Goal: Feedback & Contribution: Submit feedback/report problem

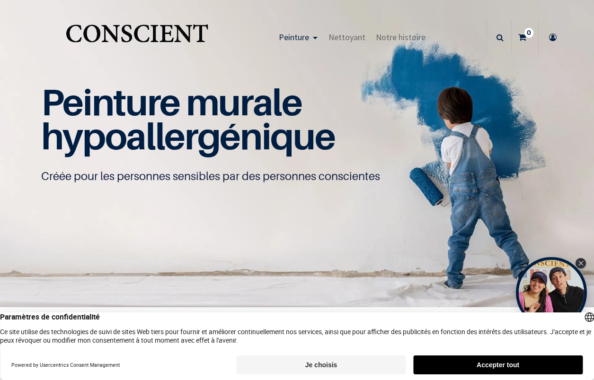
scroll to position [0, 0]
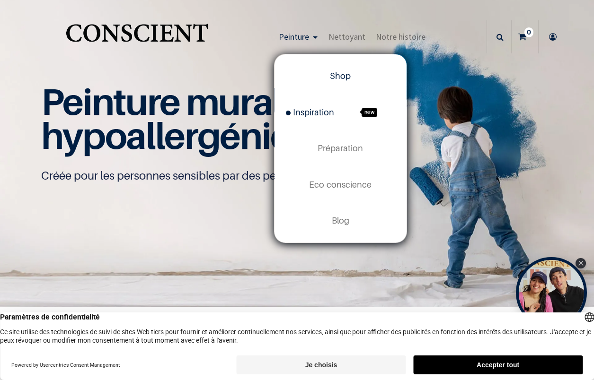
click at [324, 113] on span "Inspiration" at bounding box center [310, 112] width 48 height 10
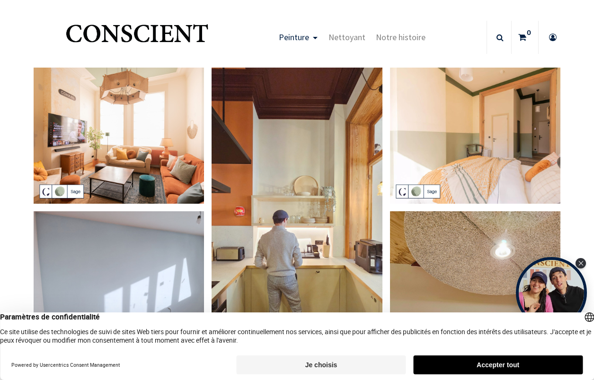
click at [156, 140] on img at bounding box center [119, 136] width 171 height 136
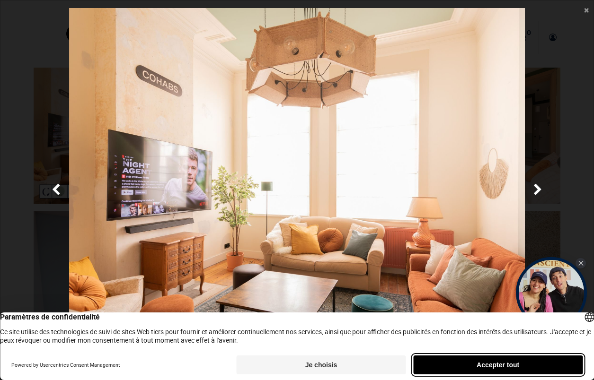
click at [498, 363] on button "Accepter tout" at bounding box center [497, 365] width 169 height 19
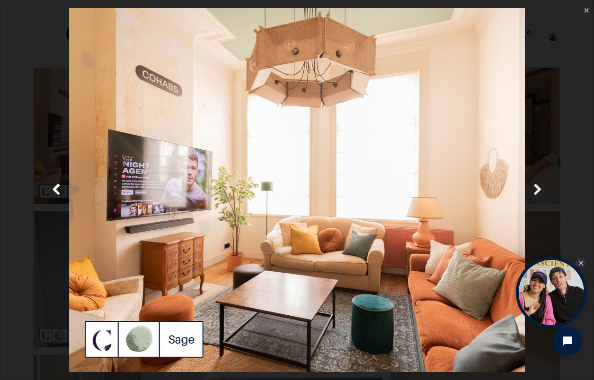
click at [533, 189] on span "Suivante" at bounding box center [537, 190] width 9 height 18
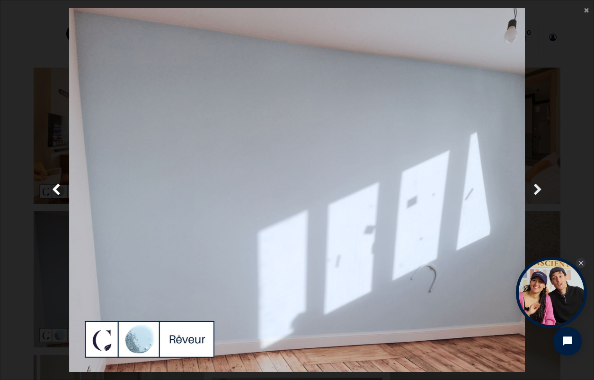
click at [534, 190] on span "Suivante" at bounding box center [537, 190] width 9 height 18
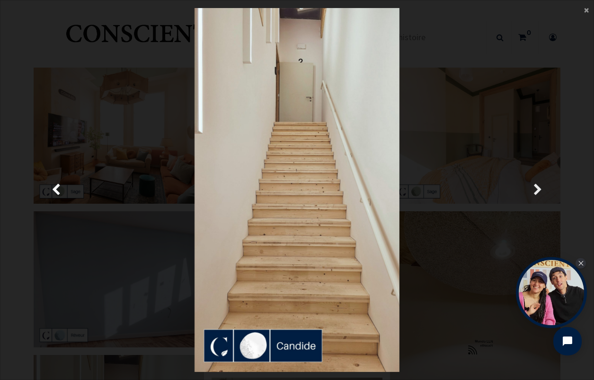
click at [534, 190] on span "Suivante" at bounding box center [537, 190] width 9 height 18
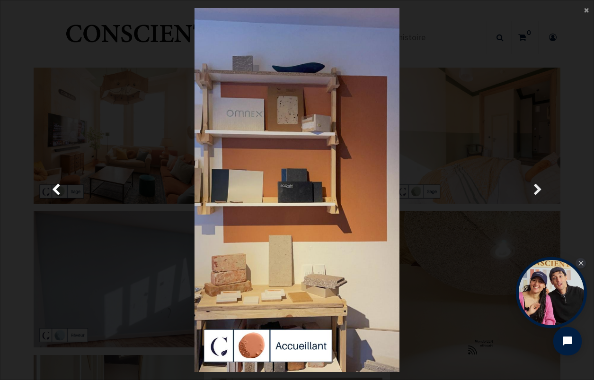
click at [537, 188] on span "Suivante" at bounding box center [537, 190] width 9 height 18
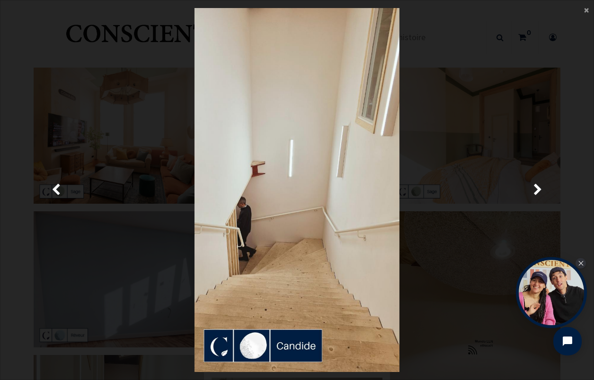
click at [347, 192] on img at bounding box center [296, 190] width 205 height 364
click at [324, 185] on img at bounding box center [296, 190] width 205 height 364
click at [533, 186] on span "Suivante" at bounding box center [537, 190] width 9 height 18
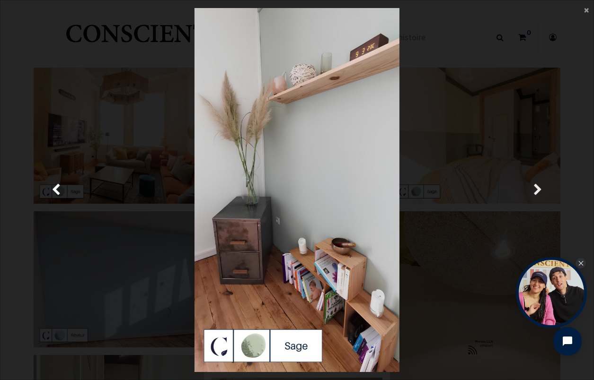
click at [533, 187] on span "Suivante" at bounding box center [537, 190] width 9 height 18
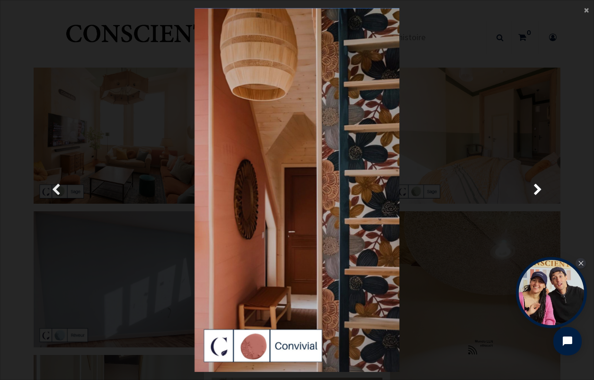
click at [53, 191] on span "Précedent" at bounding box center [56, 190] width 9 height 18
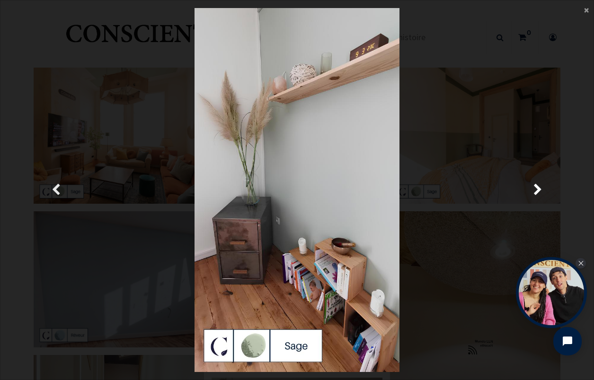
click at [53, 191] on span "Précedent" at bounding box center [56, 190] width 9 height 18
click at [55, 191] on span "Précedent" at bounding box center [56, 190] width 9 height 18
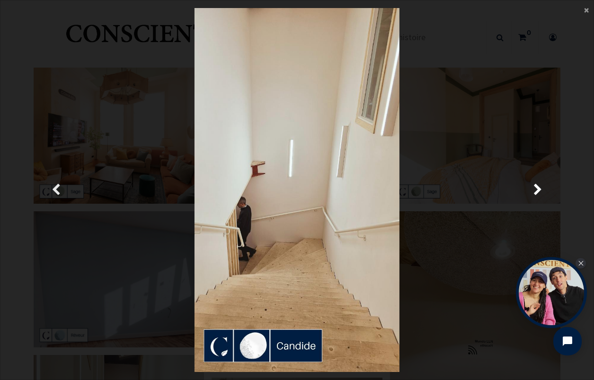
click at [55, 191] on span "Précedent" at bounding box center [56, 190] width 9 height 18
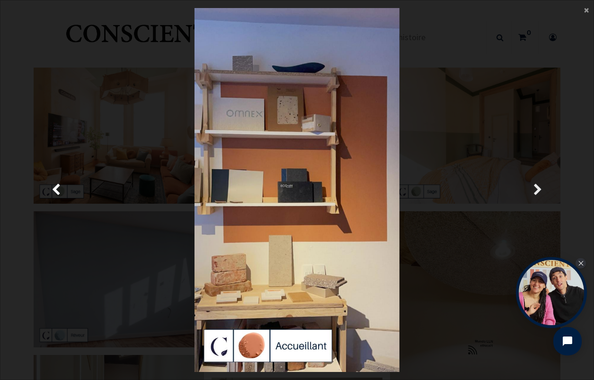
click at [533, 186] on span "Suivante" at bounding box center [537, 190] width 9 height 18
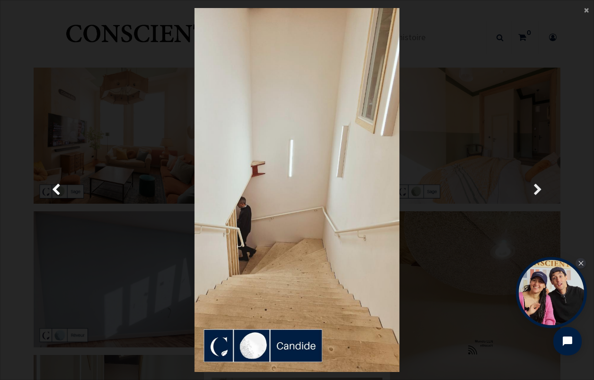
click at [535, 191] on span "Suivante" at bounding box center [537, 190] width 9 height 18
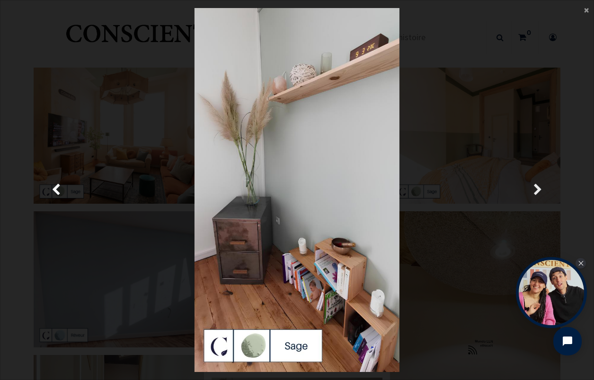
click at [535, 191] on span "Suivante" at bounding box center [537, 190] width 9 height 18
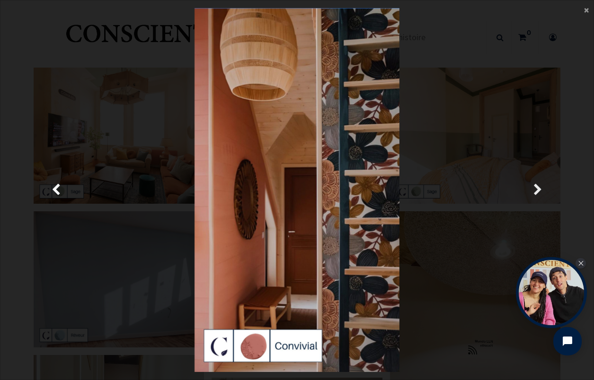
click at [535, 191] on span "Suivante" at bounding box center [537, 190] width 9 height 18
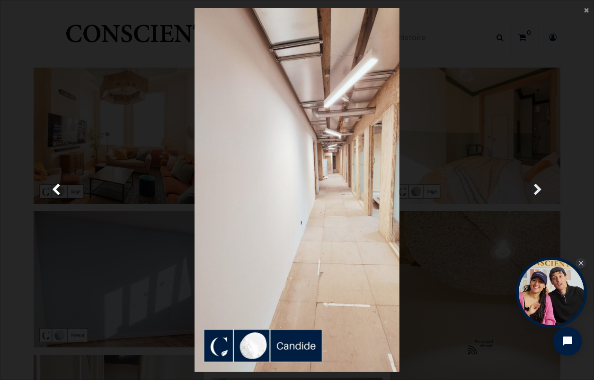
click at [535, 191] on span "Suivante" at bounding box center [537, 190] width 9 height 18
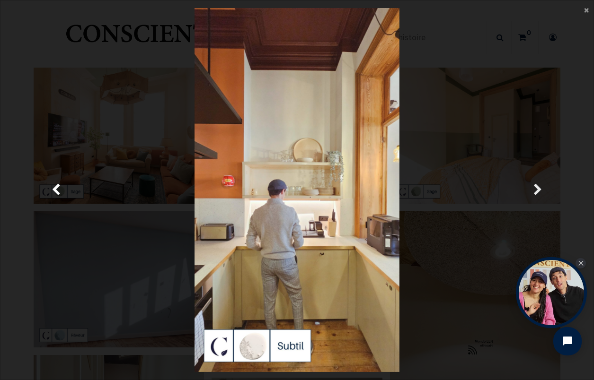
click at [536, 189] on span "Suivante" at bounding box center [537, 190] width 9 height 18
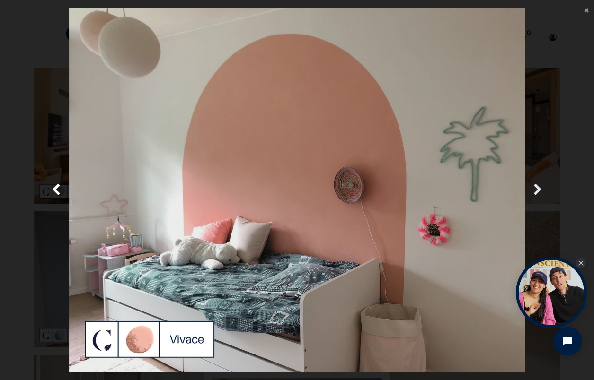
click at [536, 190] on span "Suivante" at bounding box center [537, 190] width 9 height 18
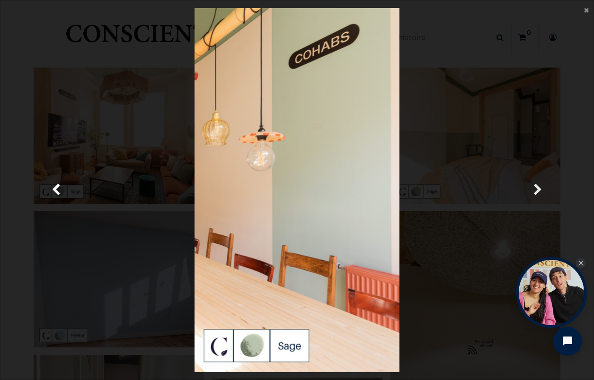
click at [536, 190] on span "Suivante" at bounding box center [537, 190] width 9 height 18
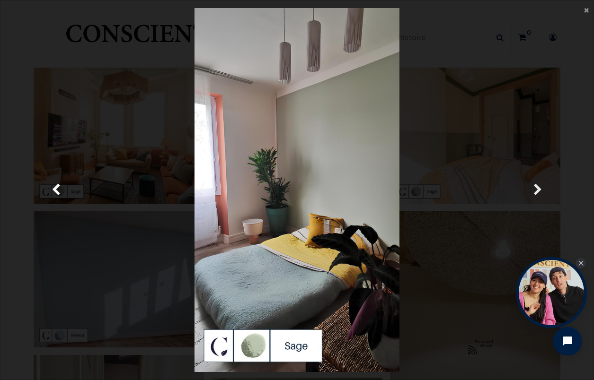
click at [536, 190] on span "Suivante" at bounding box center [537, 190] width 9 height 18
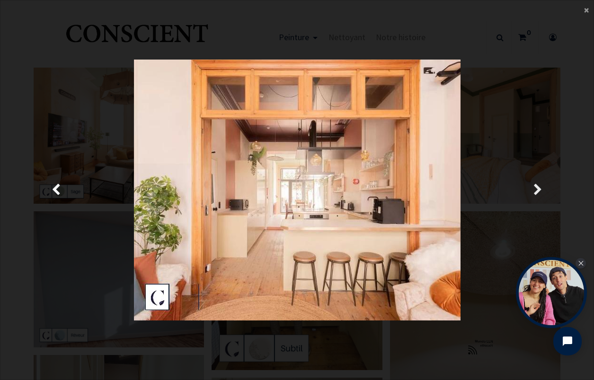
click at [537, 193] on span "Suivante" at bounding box center [537, 190] width 9 height 18
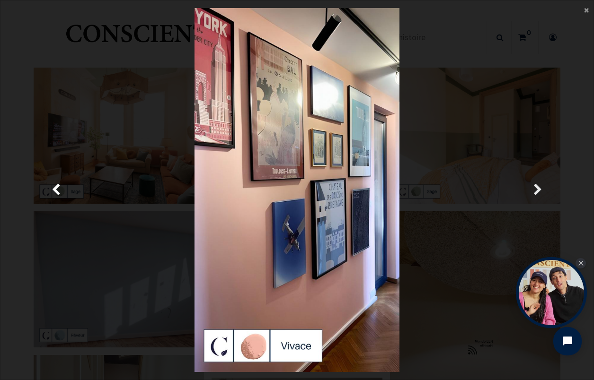
click at [537, 193] on span "Suivante" at bounding box center [537, 190] width 9 height 18
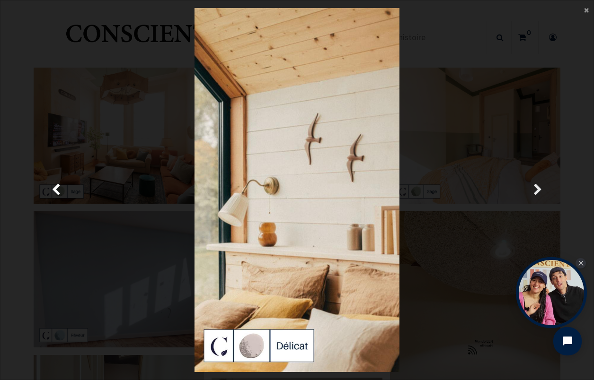
click at [537, 193] on span "Suivante" at bounding box center [537, 190] width 9 height 18
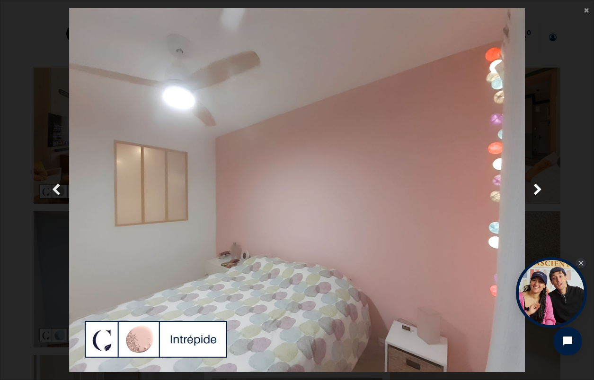
click at [59, 197] on span "Précedent" at bounding box center [56, 190] width 9 height 18
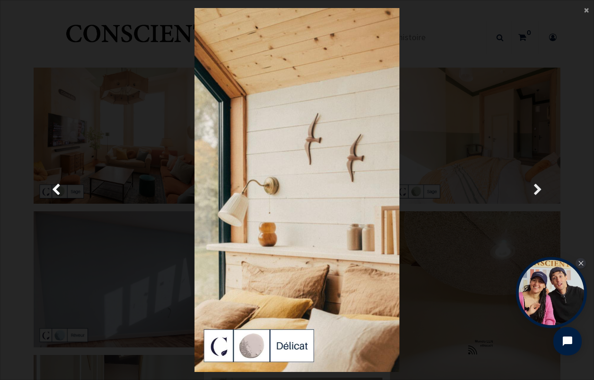
click at [539, 189] on span "Suivante" at bounding box center [537, 190] width 9 height 18
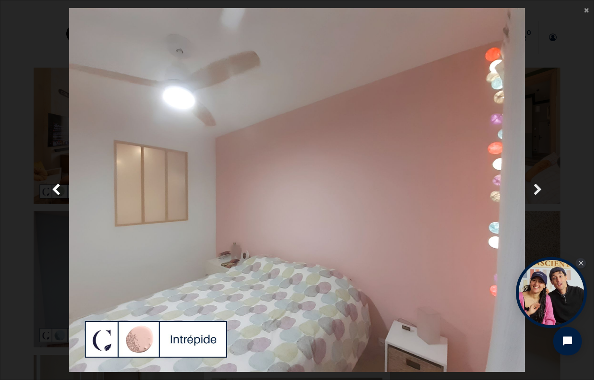
click at [539, 190] on span "Suivante" at bounding box center [537, 190] width 9 height 18
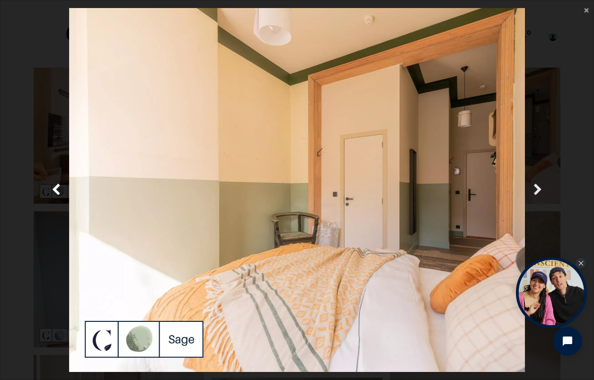
click at [539, 191] on span "Suivante" at bounding box center [537, 190] width 9 height 18
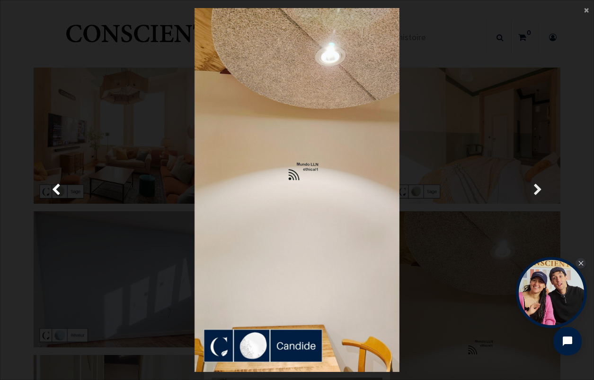
click at [539, 191] on span "Suivante" at bounding box center [537, 190] width 9 height 18
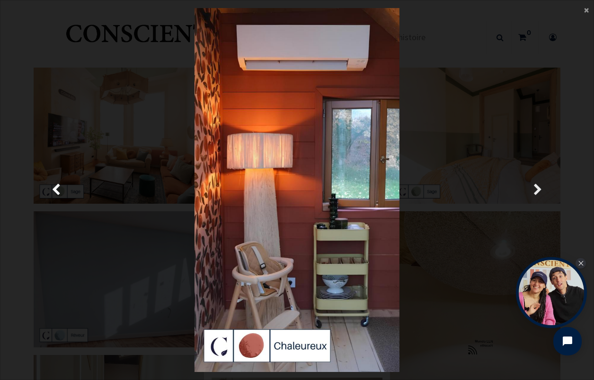
click at [539, 191] on span "Suivante" at bounding box center [537, 190] width 9 height 18
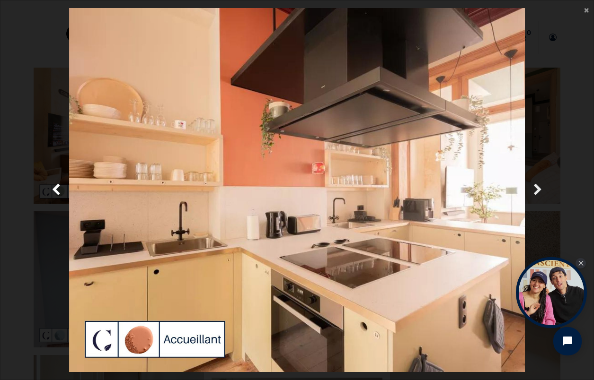
click at [539, 191] on span "Suivante" at bounding box center [537, 190] width 9 height 18
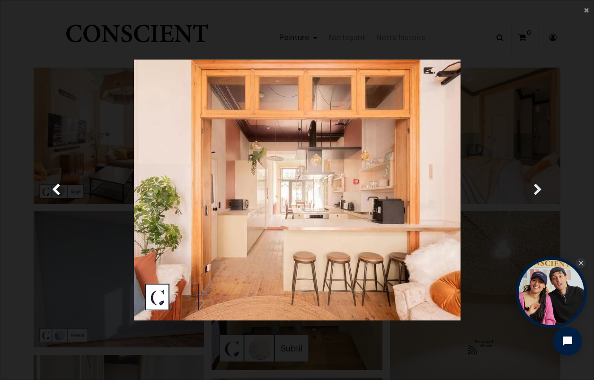
click at [539, 192] on span "Suivante" at bounding box center [537, 190] width 9 height 18
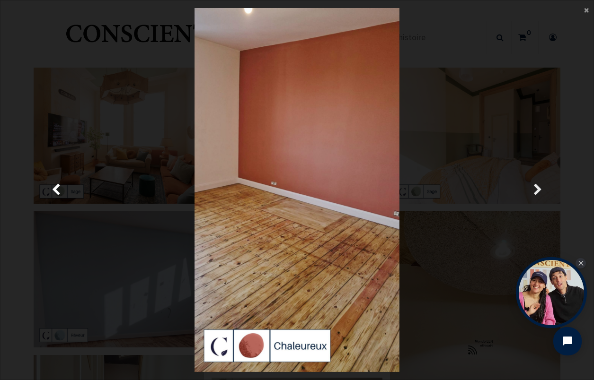
click at [539, 192] on span "Suivante" at bounding box center [537, 190] width 9 height 18
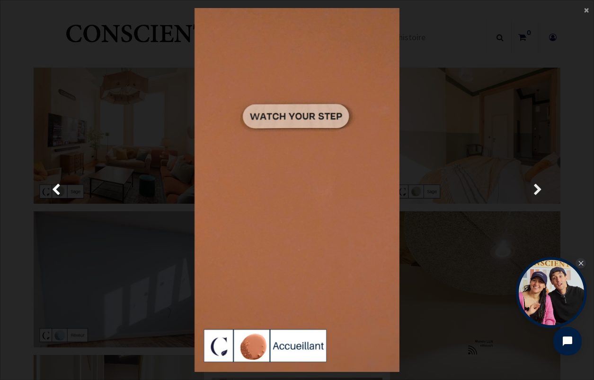
click at [539, 192] on span "Suivante" at bounding box center [537, 190] width 9 height 18
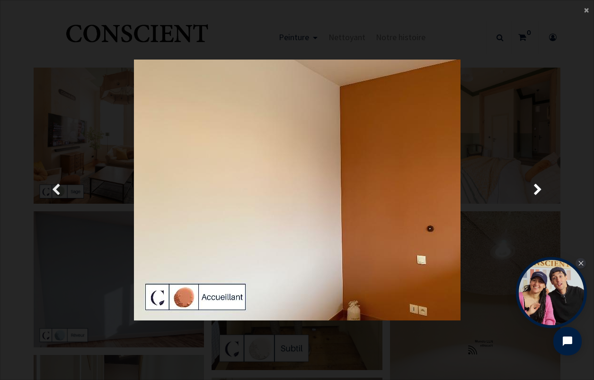
click at [56, 188] on span "Précedent" at bounding box center [56, 190] width 9 height 18
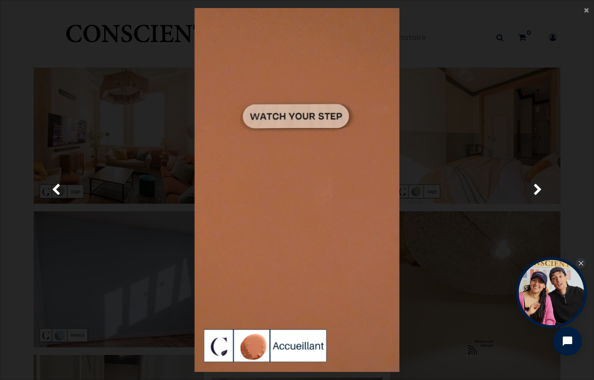
click at [294, 111] on img at bounding box center [296, 190] width 205 height 364
click at [537, 187] on span "Suivante" at bounding box center [537, 190] width 9 height 18
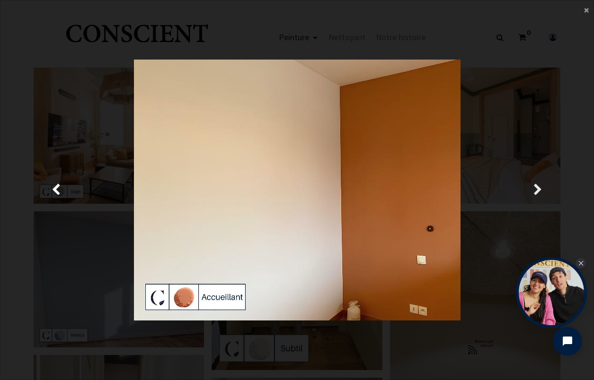
click at [537, 188] on span "Suivante" at bounding box center [537, 190] width 9 height 18
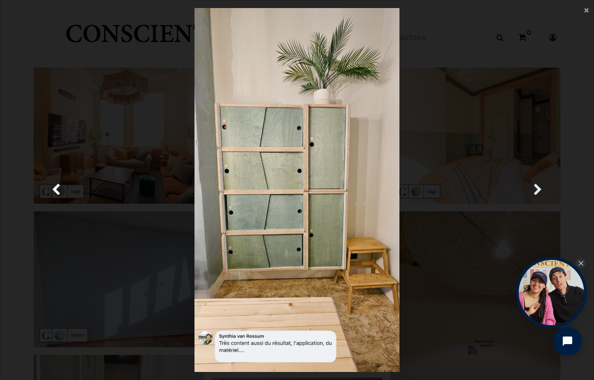
click at [538, 188] on span "Suivante" at bounding box center [537, 190] width 9 height 18
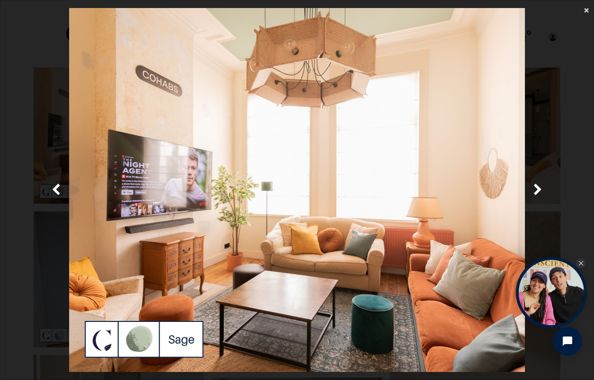
click at [585, 13] on span "×" at bounding box center [586, 9] width 5 height 13
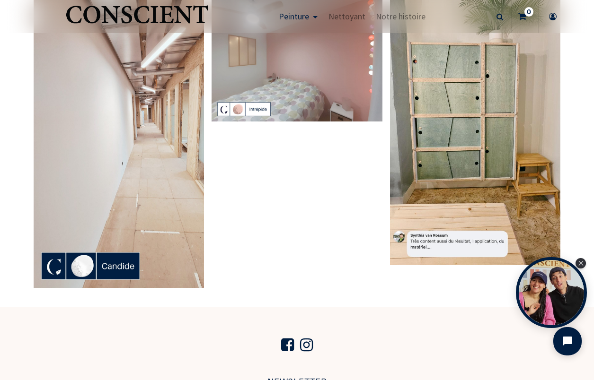
scroll to position [1869, 0]
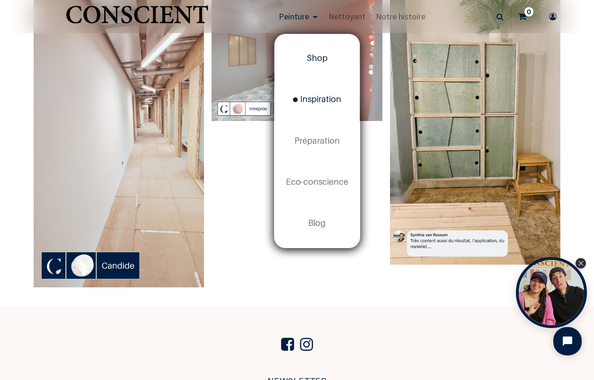
click at [316, 60] on span "Shop" at bounding box center [317, 58] width 21 height 10
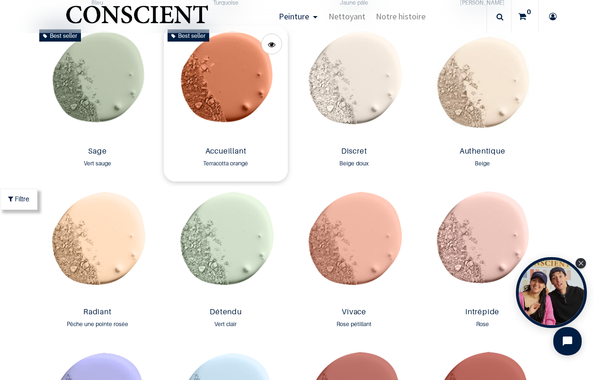
scroll to position [864, 0]
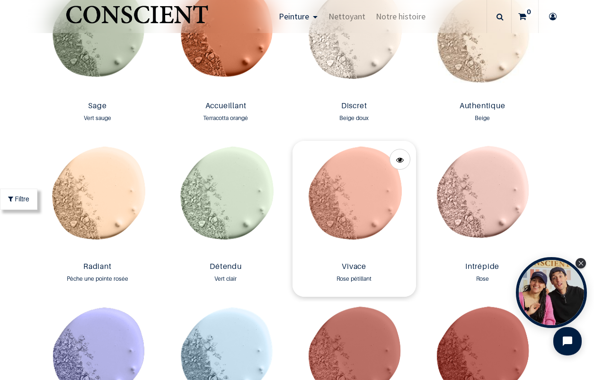
click at [340, 182] on img at bounding box center [354, 199] width 124 height 117
click at [229, 54] on img at bounding box center [226, 38] width 124 height 117
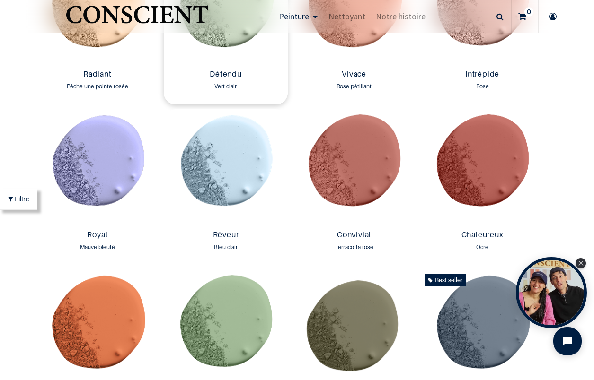
scroll to position [1059, 0]
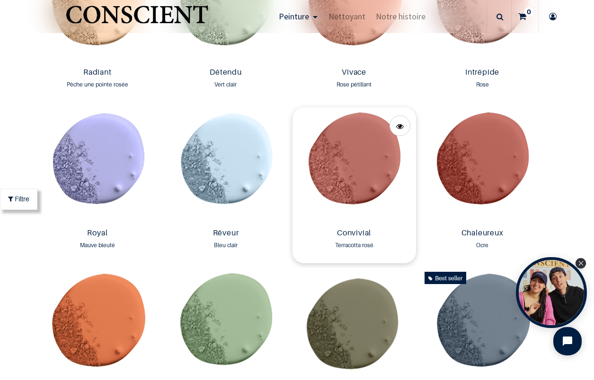
click at [355, 153] on img at bounding box center [354, 165] width 124 height 117
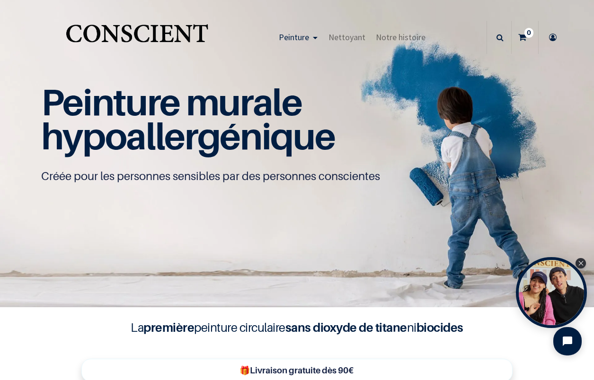
scroll to position [0, 0]
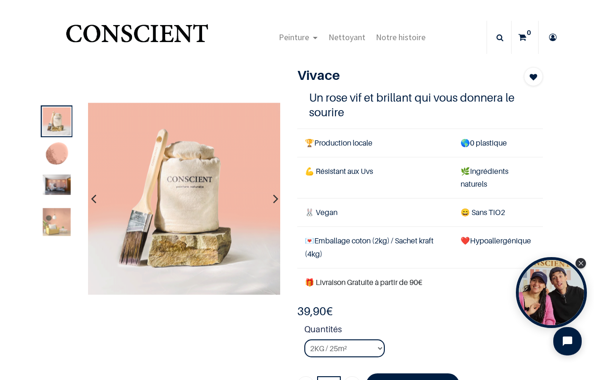
click at [277, 201] on icon "button" at bounding box center [275, 199] width 5 height 26
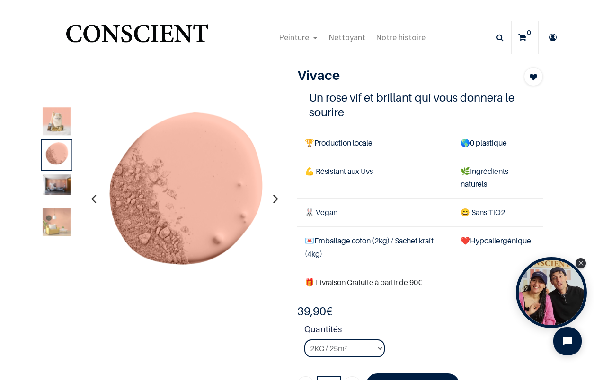
click at [276, 202] on icon "button" at bounding box center [275, 199] width 5 height 26
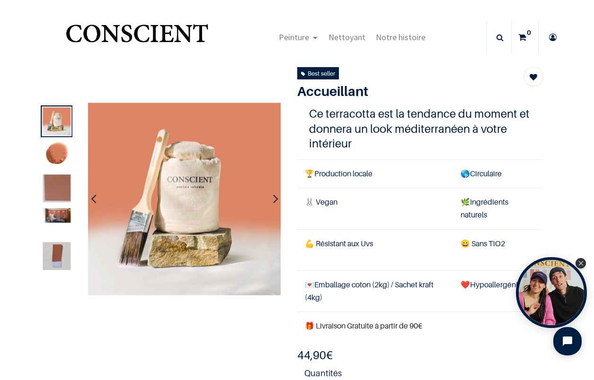
click at [274, 198] on icon "button" at bounding box center [275, 199] width 5 height 26
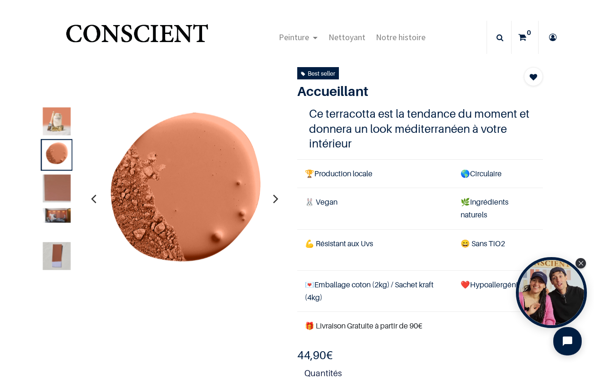
click at [273, 200] on icon "button" at bounding box center [275, 199] width 5 height 26
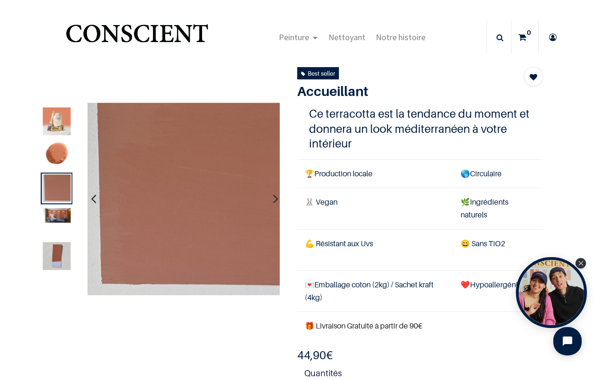
click at [274, 199] on icon "button" at bounding box center [275, 199] width 5 height 26
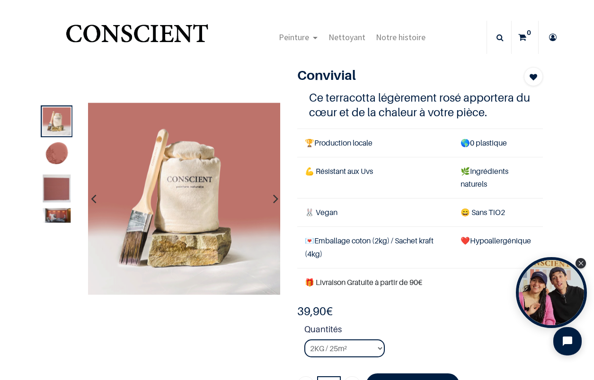
click at [276, 198] on icon "button" at bounding box center [275, 199] width 5 height 26
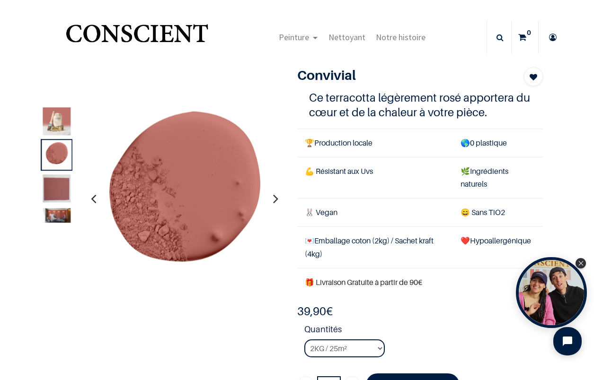
click at [276, 201] on icon "button" at bounding box center [275, 199] width 5 height 26
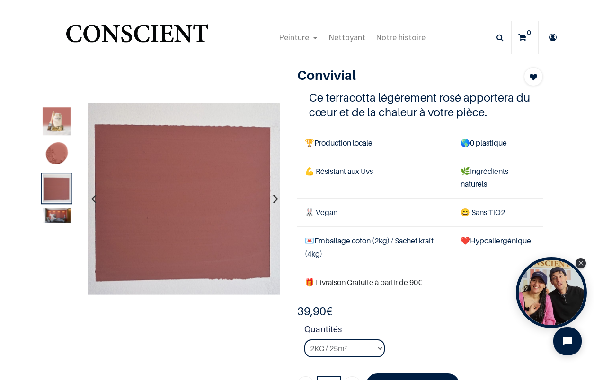
click at [275, 200] on icon "button" at bounding box center [275, 199] width 5 height 26
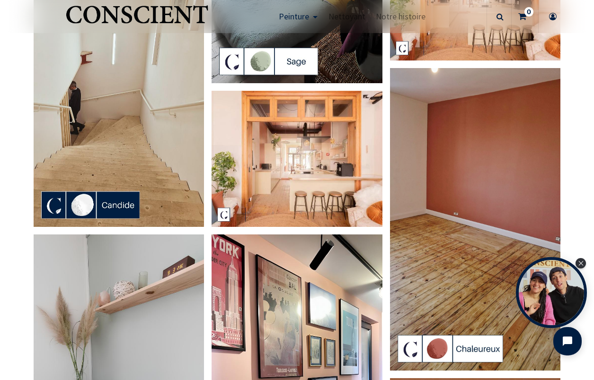
scroll to position [996, 0]
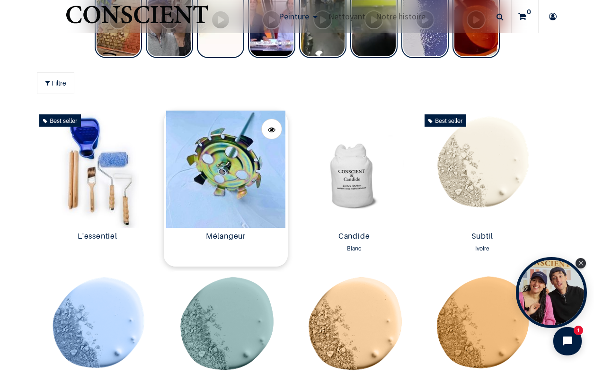
scroll to position [438, 0]
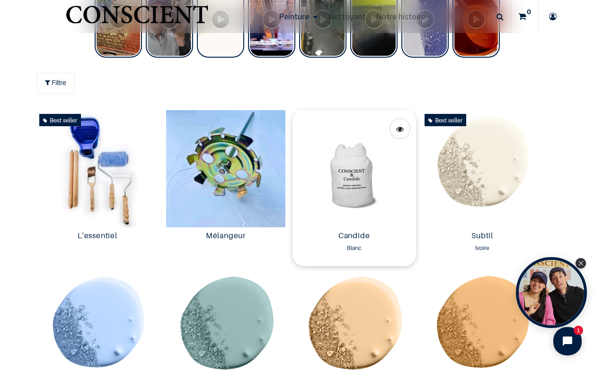
click at [353, 174] on img at bounding box center [354, 168] width 124 height 117
click at [469, 162] on img at bounding box center [483, 168] width 124 height 117
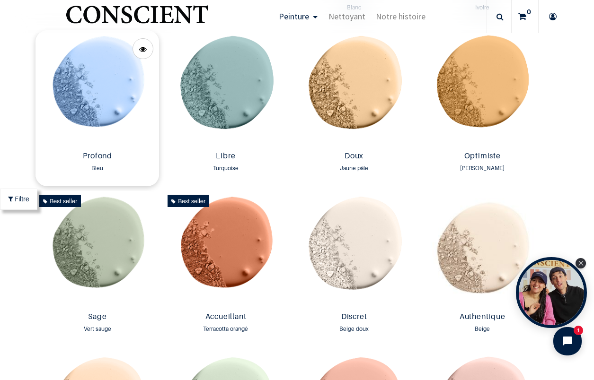
scroll to position [667, 0]
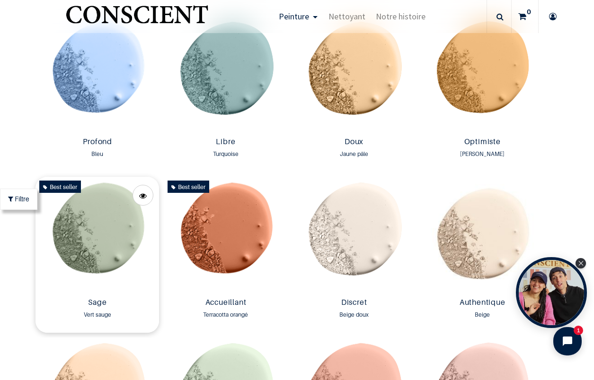
click at [97, 214] on img at bounding box center [97, 235] width 124 height 117
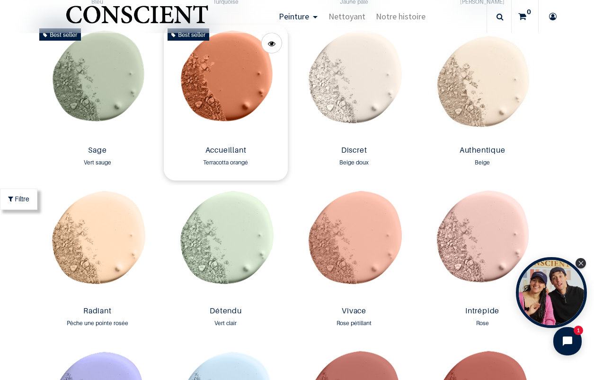
scroll to position [825, 0]
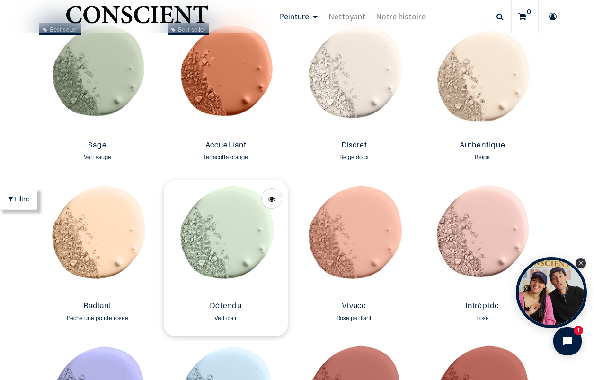
click at [229, 222] on img at bounding box center [226, 238] width 124 height 117
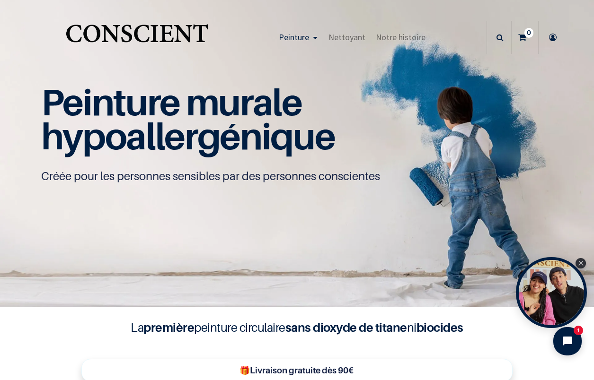
scroll to position [0, 0]
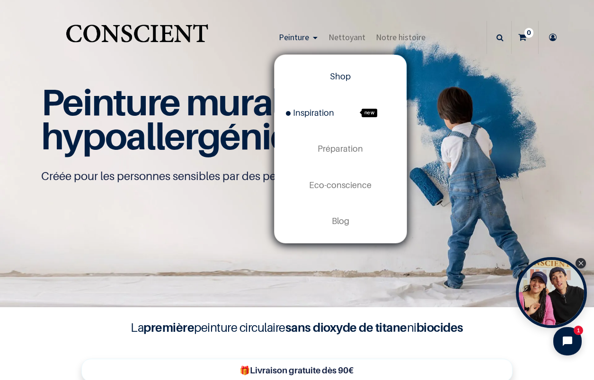
click at [314, 113] on span "Inspiration" at bounding box center [310, 113] width 48 height 10
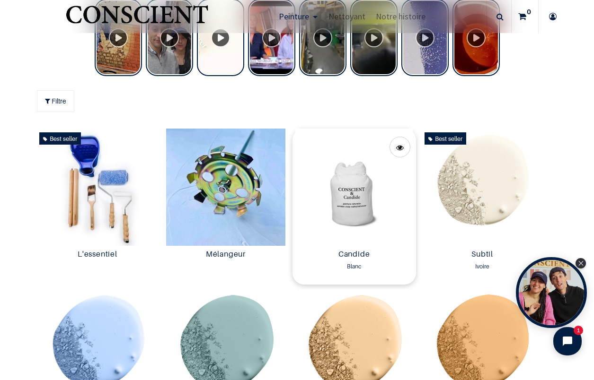
scroll to position [421, 0]
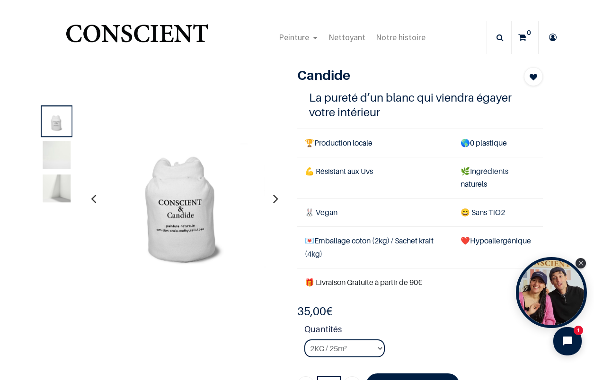
click at [53, 154] on img at bounding box center [57, 155] width 28 height 28
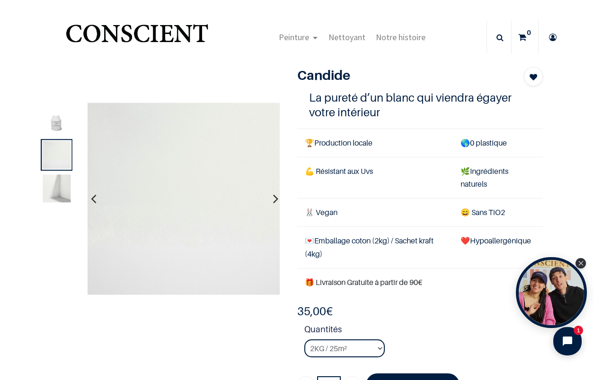
click at [52, 179] on img at bounding box center [57, 189] width 28 height 28
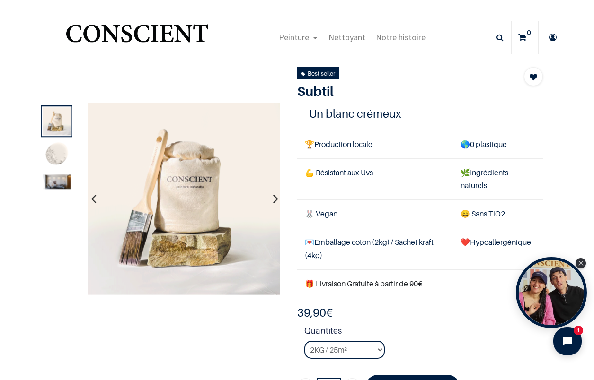
click at [274, 203] on icon "button" at bounding box center [275, 199] width 5 height 26
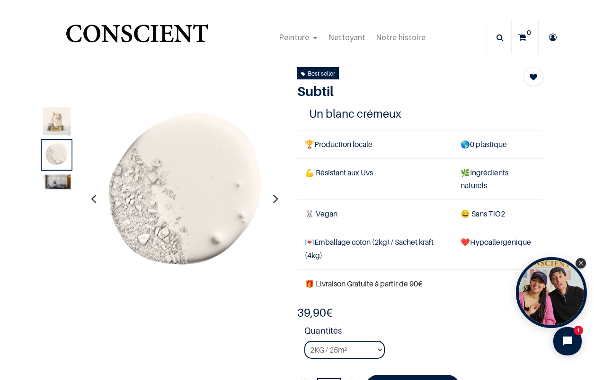
click at [274, 202] on icon "button" at bounding box center [275, 199] width 5 height 26
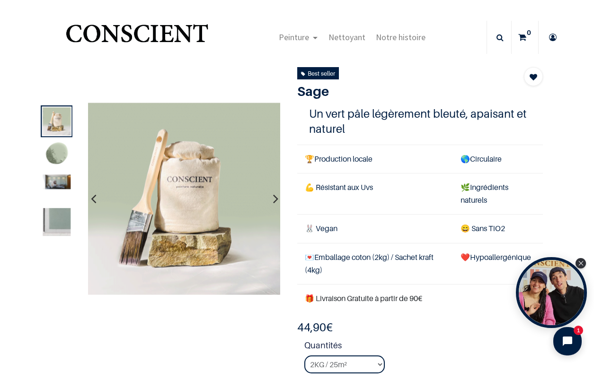
click at [276, 197] on icon "button" at bounding box center [275, 199] width 5 height 26
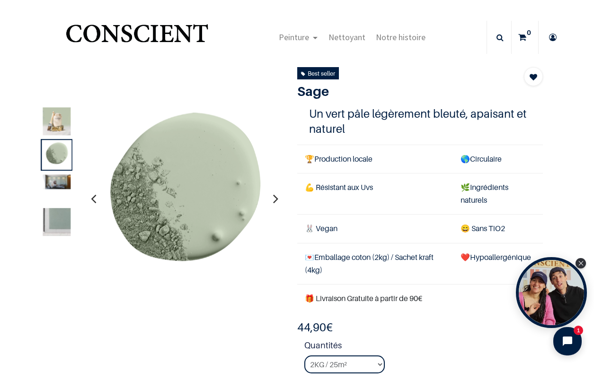
click at [275, 199] on icon "button" at bounding box center [275, 199] width 5 height 26
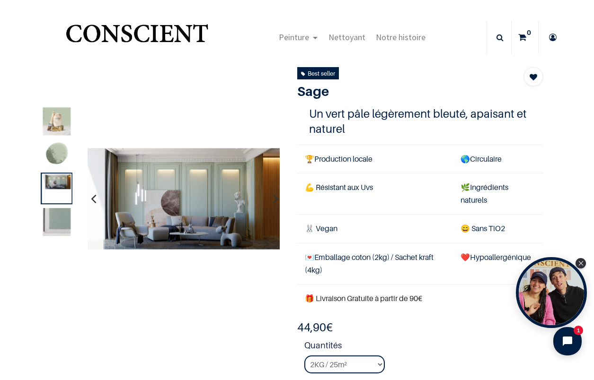
click at [276, 202] on icon "button" at bounding box center [275, 199] width 5 height 26
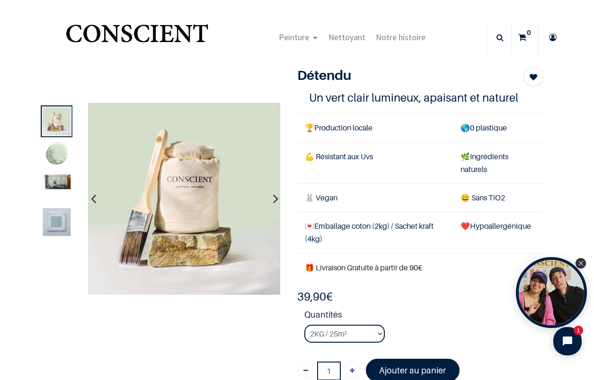
click at [276, 200] on icon "button" at bounding box center [275, 199] width 5 height 26
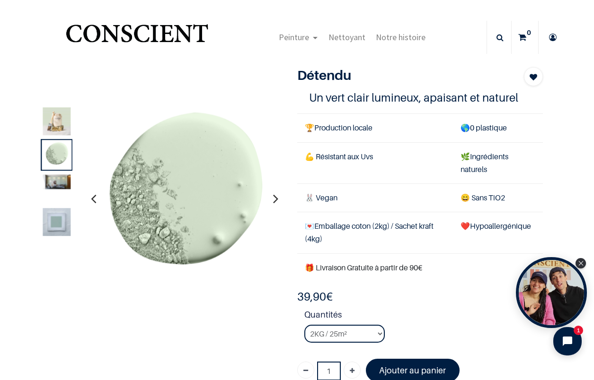
click at [277, 201] on icon "button" at bounding box center [275, 199] width 5 height 26
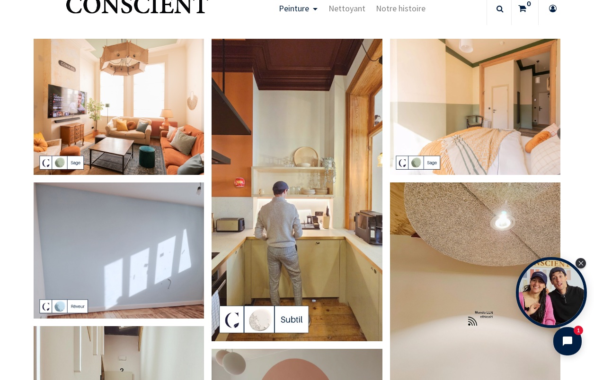
scroll to position [35, 0]
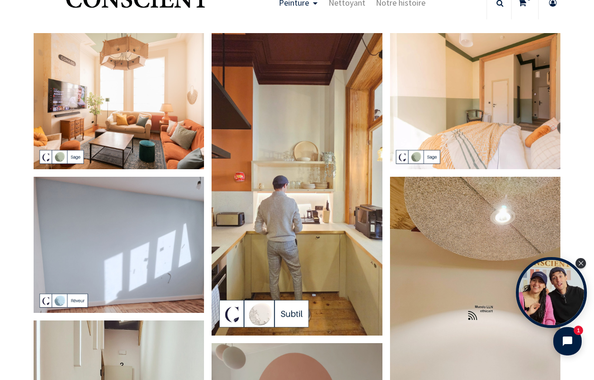
click at [309, 137] on img at bounding box center [297, 184] width 171 height 303
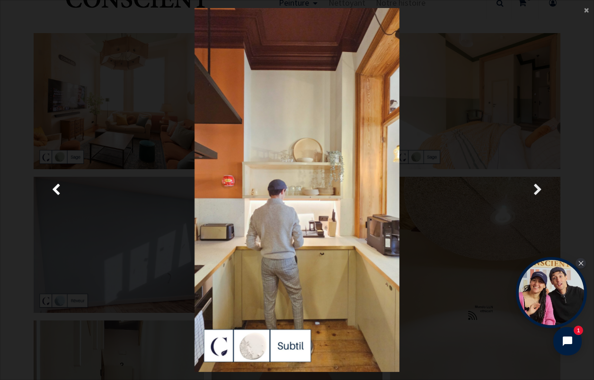
click at [536, 192] on span "Suivante" at bounding box center [537, 190] width 9 height 18
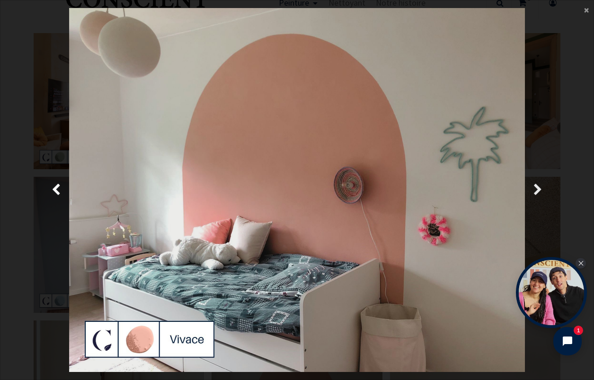
click at [538, 189] on span "Suivante" at bounding box center [537, 190] width 9 height 18
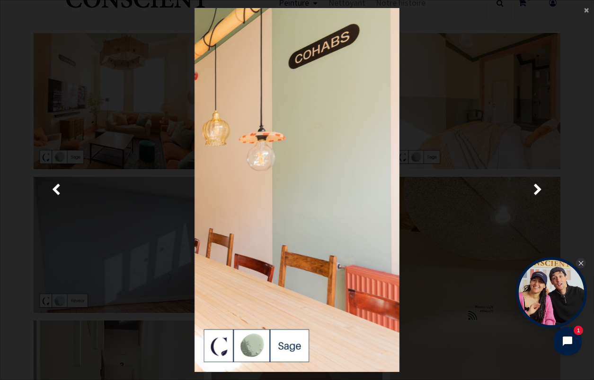
click at [319, 165] on img at bounding box center [296, 190] width 205 height 364
click at [536, 188] on span "Suivante" at bounding box center [537, 190] width 9 height 18
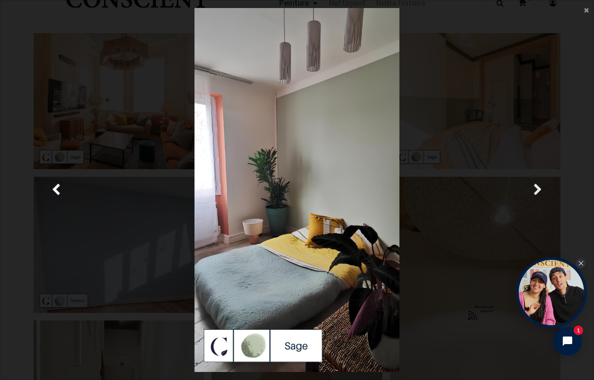
click at [537, 189] on span "Suivante" at bounding box center [537, 190] width 9 height 18
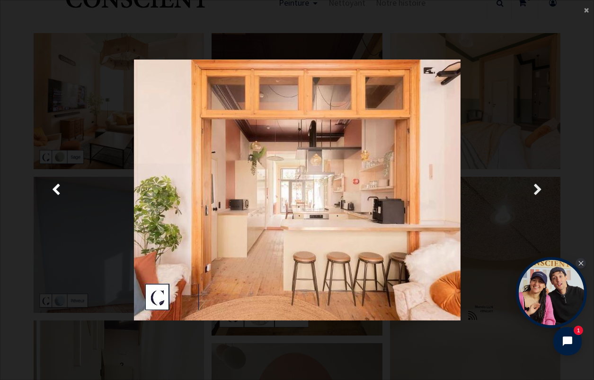
click at [539, 190] on span "Suivante" at bounding box center [537, 190] width 9 height 18
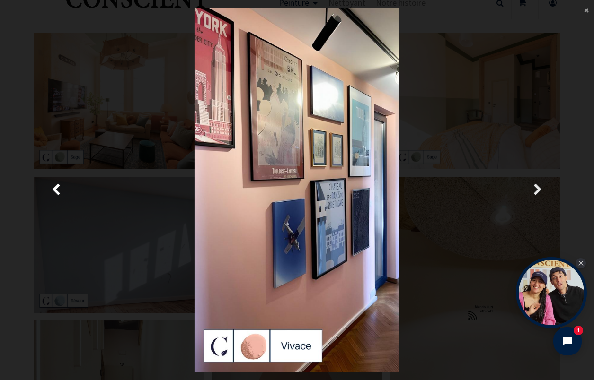
click at [539, 190] on span "Suivante" at bounding box center [537, 190] width 9 height 18
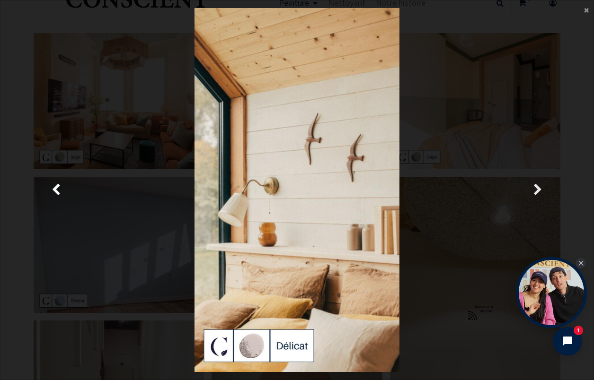
click at [539, 189] on span "Suivante" at bounding box center [537, 190] width 9 height 18
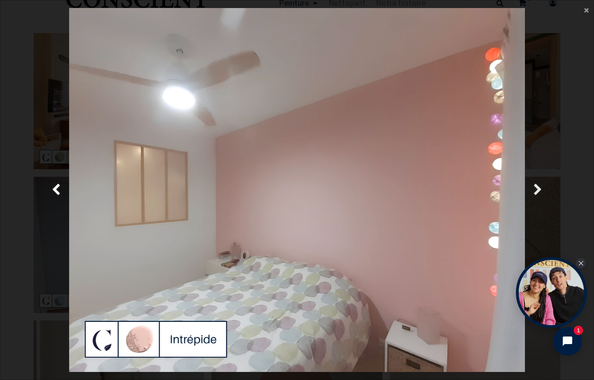
click at [537, 190] on span "Suivante" at bounding box center [537, 190] width 9 height 18
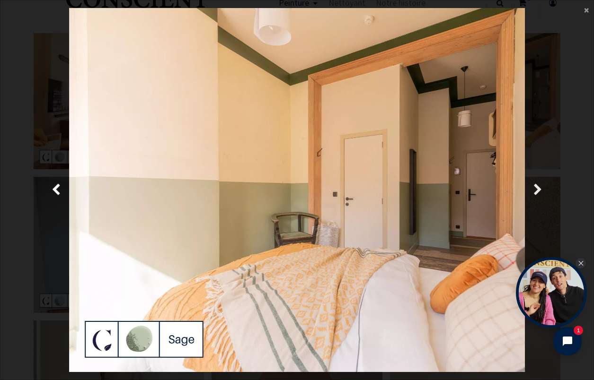
click at [537, 190] on span "Suivante" at bounding box center [537, 190] width 9 height 18
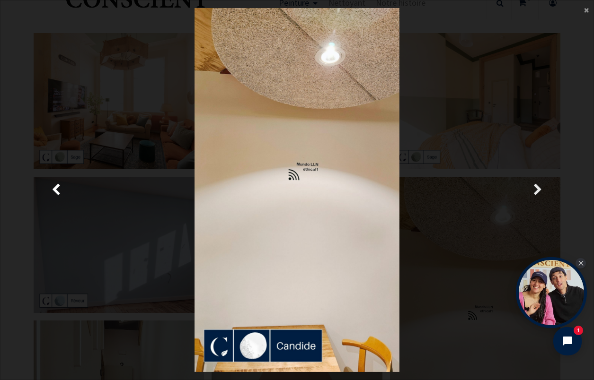
click at [537, 190] on span "Suivante" at bounding box center [537, 190] width 9 height 18
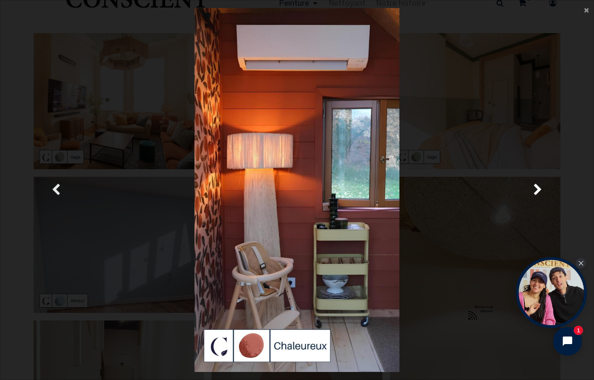
click at [61, 185] on span "Précedent" at bounding box center [56, 190] width 9 height 18
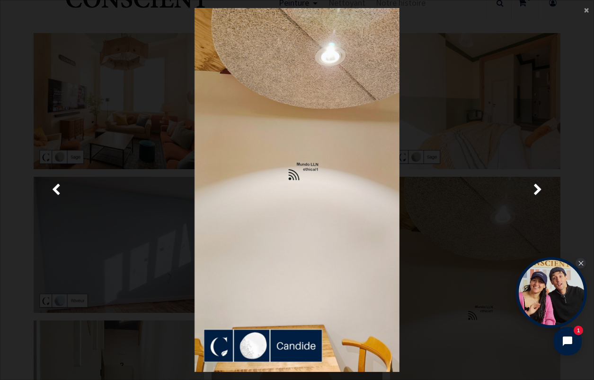
click at [307, 168] on img at bounding box center [296, 190] width 205 height 364
click at [541, 193] on span "Suivante" at bounding box center [537, 190] width 9 height 18
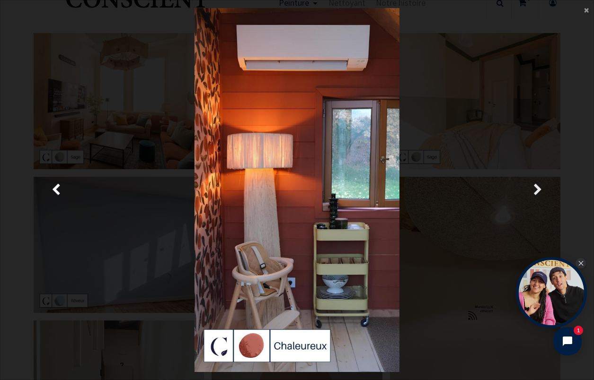
click at [541, 193] on span "Suivante" at bounding box center [537, 190] width 9 height 18
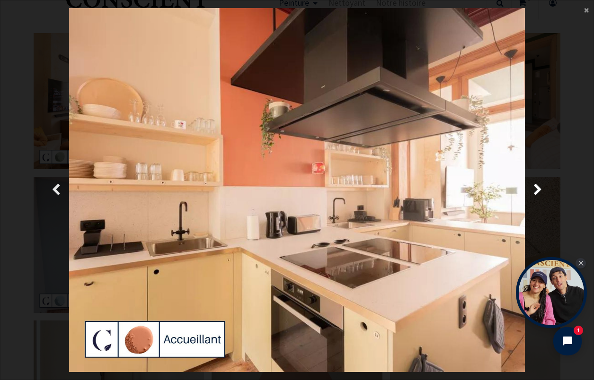
click at [60, 198] on span "Précedent" at bounding box center [56, 190] width 9 height 18
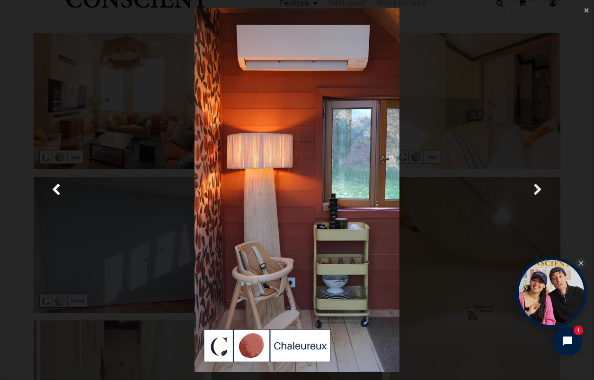
click at [539, 194] on span "Suivante" at bounding box center [537, 190] width 9 height 18
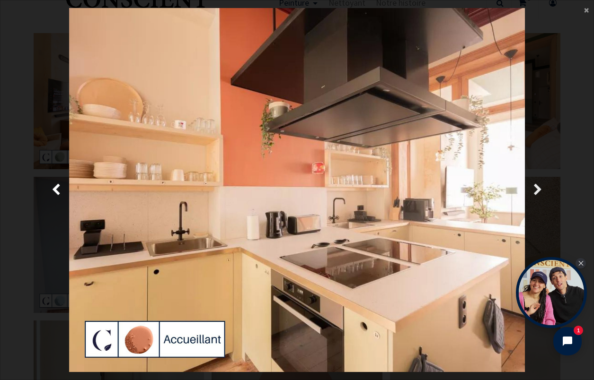
click at [538, 191] on span "Suivante" at bounding box center [537, 190] width 9 height 18
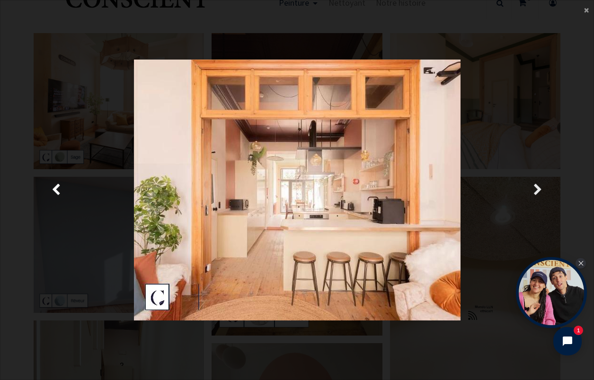
click at [538, 191] on span "Suivante" at bounding box center [537, 190] width 9 height 18
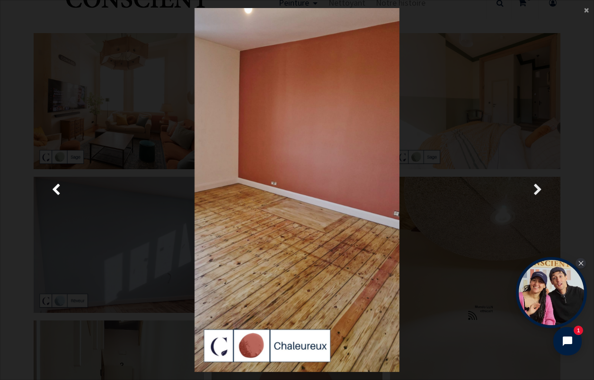
click at [538, 191] on span "Suivante" at bounding box center [537, 190] width 9 height 18
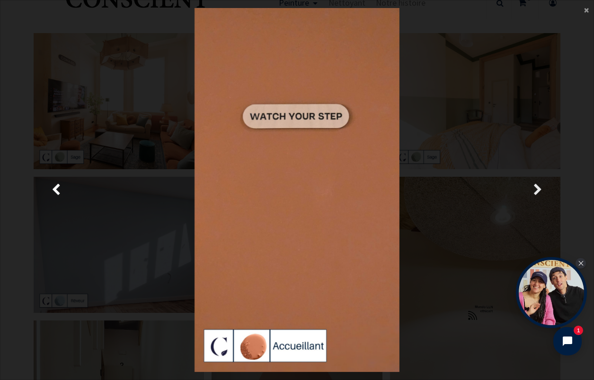
click at [538, 191] on span "Suivante" at bounding box center [537, 190] width 9 height 18
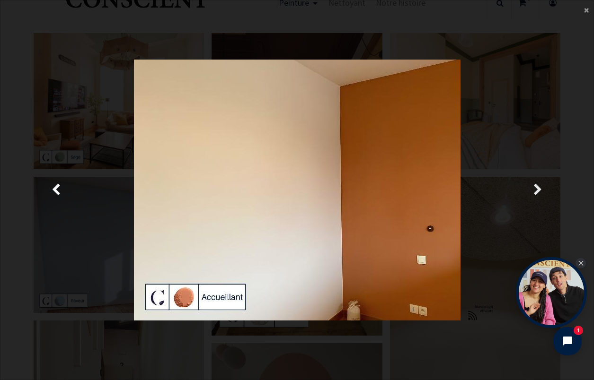
click at [538, 191] on span "Suivante" at bounding box center [537, 190] width 9 height 18
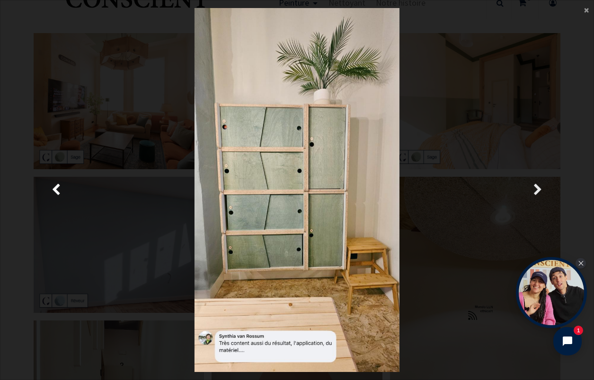
click at [538, 191] on span "Suivante" at bounding box center [537, 190] width 9 height 18
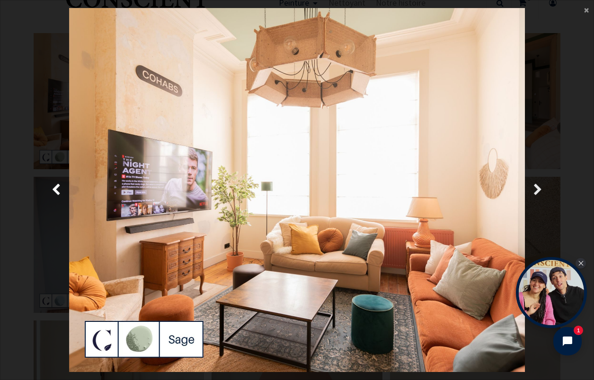
click at [538, 191] on span "Suivante" at bounding box center [537, 190] width 9 height 18
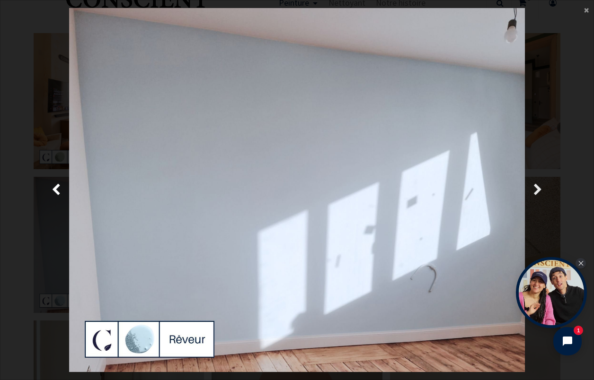
click at [540, 193] on span "Suivante" at bounding box center [537, 190] width 9 height 18
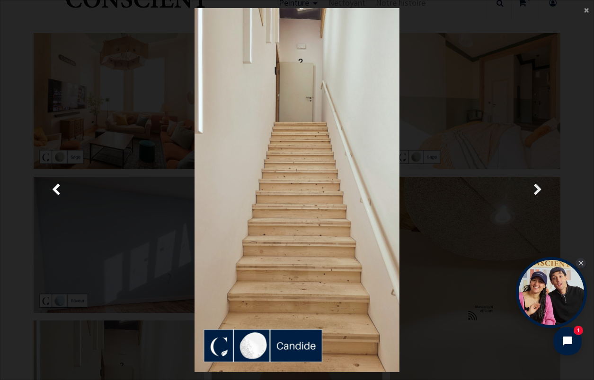
click at [540, 193] on span "Suivante" at bounding box center [537, 190] width 9 height 18
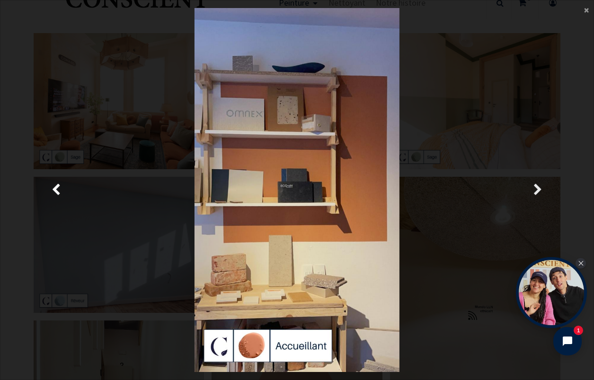
click at [540, 194] on span "Suivante" at bounding box center [537, 190] width 9 height 18
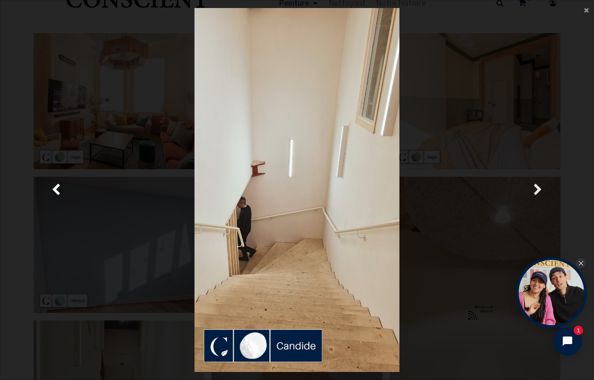
click at [540, 194] on span "Suivante" at bounding box center [537, 190] width 9 height 18
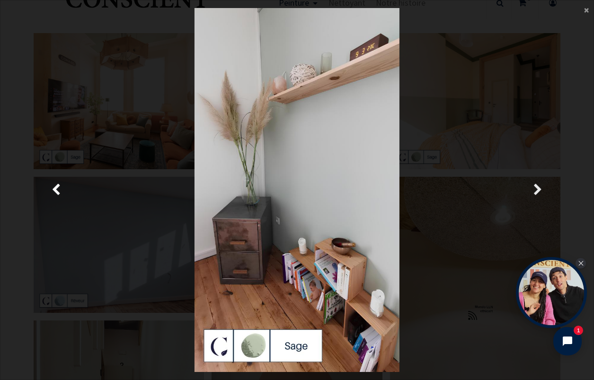
click at [542, 196] on link "Suivante" at bounding box center [537, 190] width 85 height 364
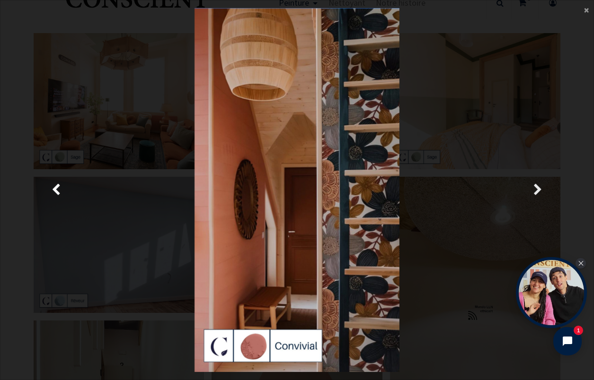
click at [539, 190] on span "Suivante" at bounding box center [537, 190] width 9 height 18
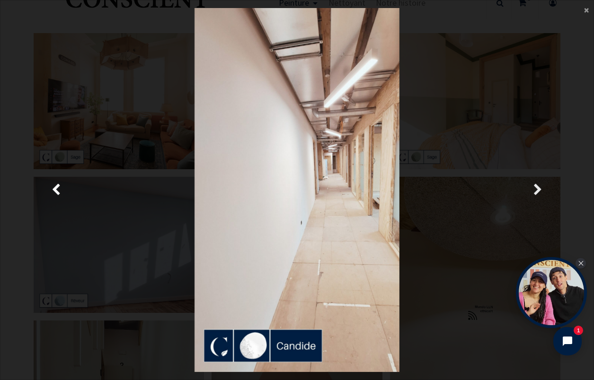
click at [539, 187] on span "Suivante" at bounding box center [537, 190] width 9 height 18
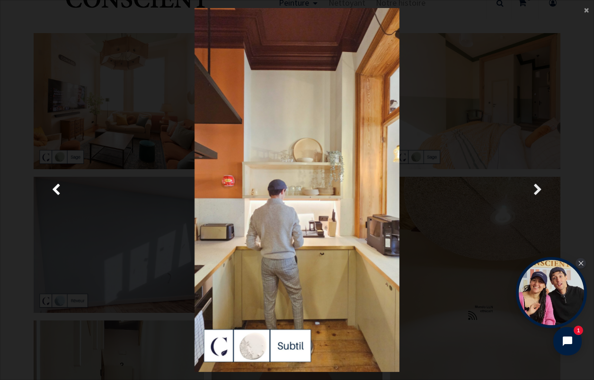
click at [539, 187] on span "Suivante" at bounding box center [537, 190] width 9 height 18
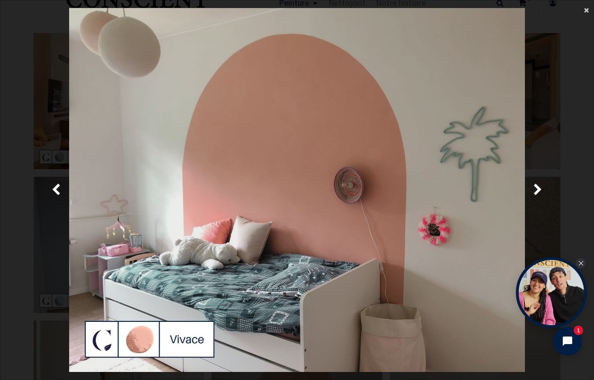
click at [586, 14] on span "×" at bounding box center [586, 9] width 5 height 13
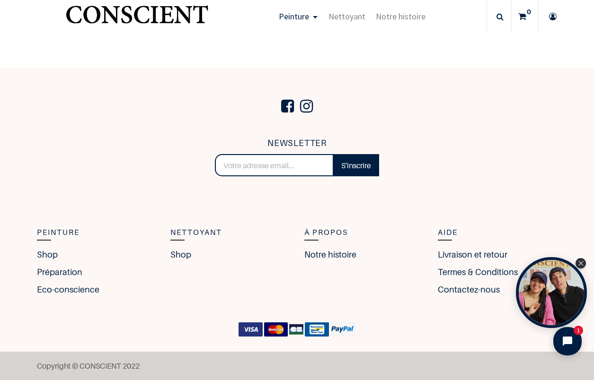
scroll to position [2222, 0]
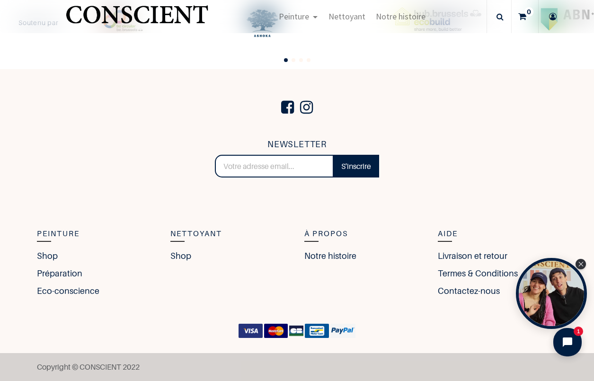
scroll to position [1945, 0]
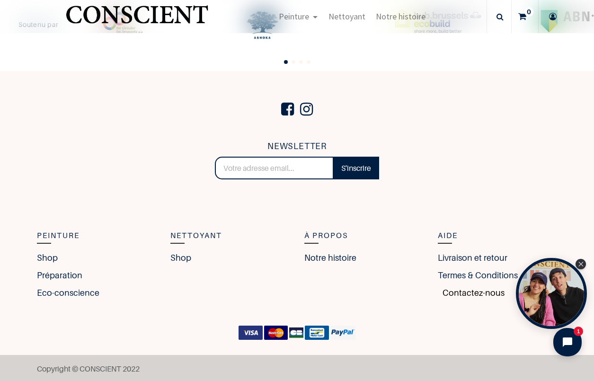
click at [481, 290] on link "Contactez-nous" at bounding box center [471, 292] width 67 height 13
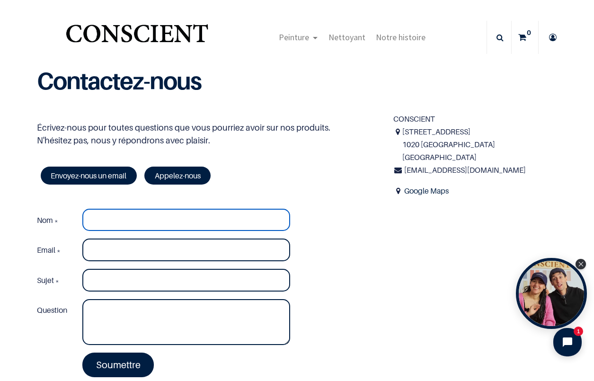
click at [126, 223] on input "Nom *" at bounding box center [186, 220] width 208 height 23
type input "zorzi"
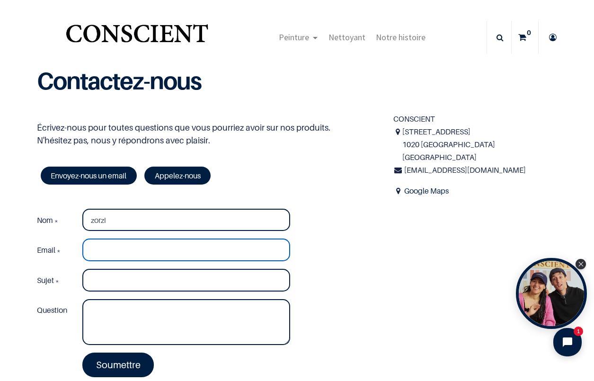
click at [109, 245] on input "Email *" at bounding box center [186, 249] width 208 height 23
type input "[EMAIL_ADDRESS][DOMAIN_NAME]"
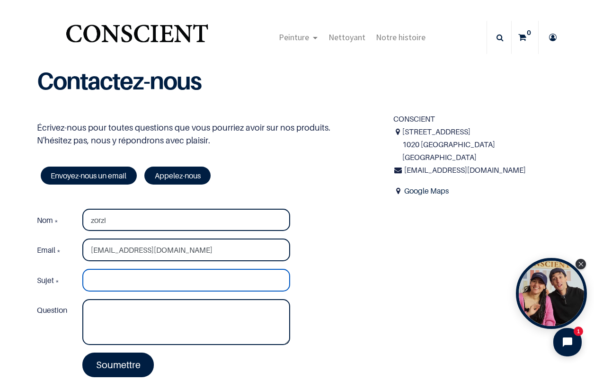
click at [103, 283] on input "Sujet *" at bounding box center [186, 280] width 208 height 23
type input "point de vente"
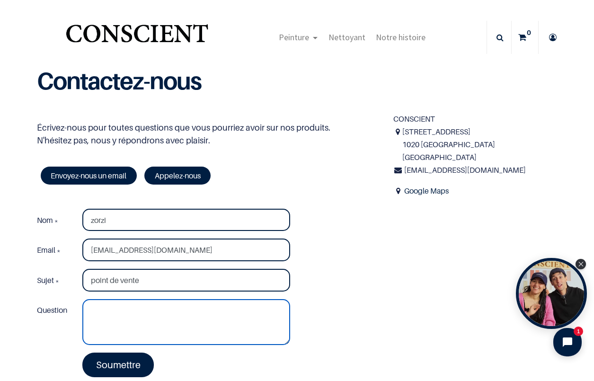
click at [104, 310] on textarea "Question" at bounding box center [186, 322] width 208 height 46
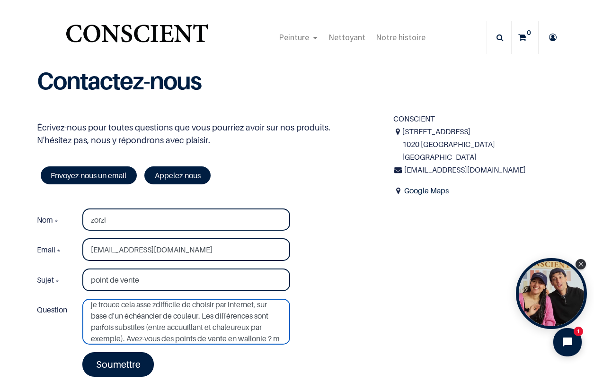
scroll to position [28, 0]
type textarea "Bonjour, je suis intéressée par vore peinture. cependant, je trouce cela asse z…"
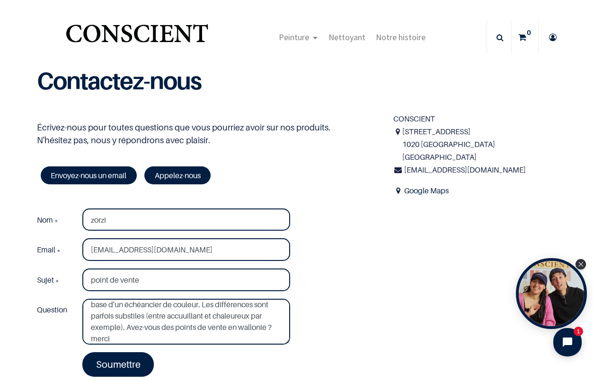
click at [120, 362] on link "Soumettre" at bounding box center [118, 365] width 72 height 25
